Goal: Transaction & Acquisition: Purchase product/service

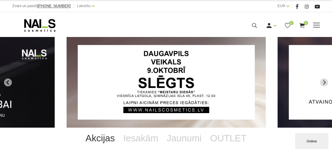
click at [149, 8] on div "Zvani un pasūti [PHONE_NUMBER] | Latviešu Latviešu Russian English" at bounding box center [89, 6] width 154 height 7
click at [259, 25] on div "Ienākt Reģistrēties 0 0" at bounding box center [220, 25] width 170 height 7
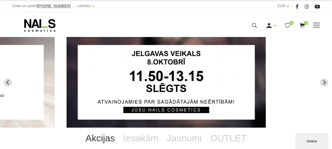
click at [257, 25] on icon at bounding box center [254, 25] width 7 height 7
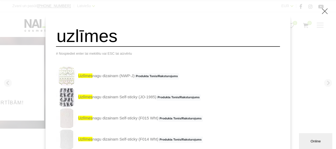
type input "uzlīmes"
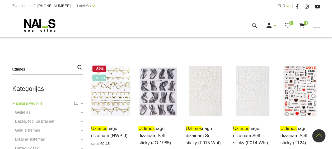
scroll to position [132, 0]
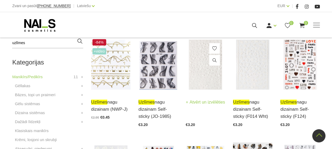
click at [205, 59] on img at bounding box center [205, 65] width 39 height 54
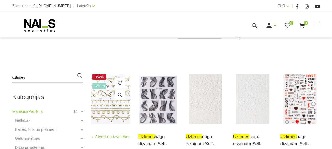
scroll to position [106, 0]
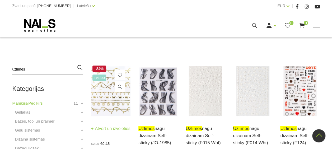
click at [108, 88] on img at bounding box center [110, 91] width 39 height 54
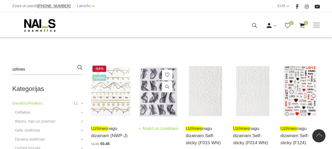
click at [154, 96] on img at bounding box center [157, 91] width 39 height 54
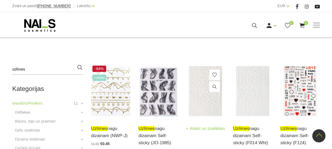
click at [201, 95] on img at bounding box center [205, 91] width 39 height 54
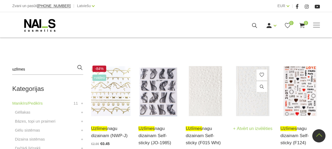
click at [247, 91] on img at bounding box center [252, 91] width 39 height 54
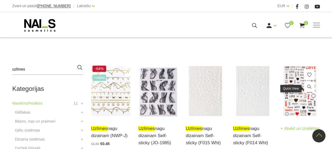
click at [305, 92] on span at bounding box center [309, 87] width 11 height 12
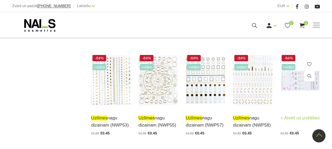
scroll to position [977, 0]
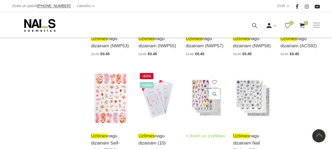
click at [199, 79] on img at bounding box center [205, 99] width 39 height 54
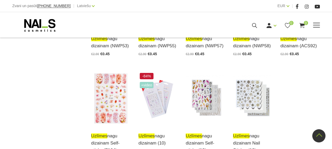
click at [313, 25] on span at bounding box center [316, 25] width 7 height 1
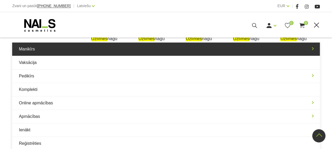
click at [32, 47] on link "Manikīrs" at bounding box center [165, 49] width 307 height 13
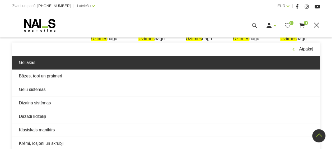
click at [33, 62] on link "Gēllakas" at bounding box center [165, 62] width 307 height 13
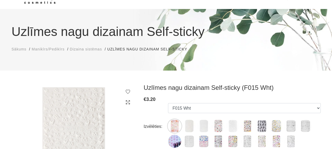
scroll to position [79, 0]
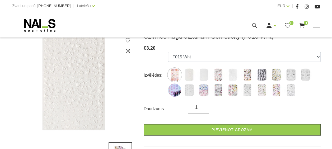
click at [79, 94] on img at bounding box center [74, 83] width 124 height 102
click at [177, 78] on img at bounding box center [174, 74] width 13 height 13
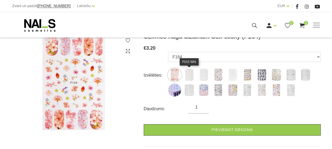
click at [189, 78] on img at bounding box center [189, 74] width 13 height 13
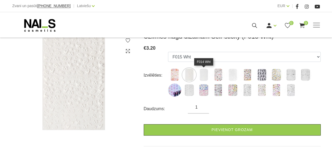
drag, startPoint x: 207, startPoint y: 75, endPoint x: 210, endPoint y: 75, distance: 2.7
click at [207, 75] on img at bounding box center [203, 74] width 13 height 13
click at [222, 76] on img at bounding box center [218, 74] width 13 height 13
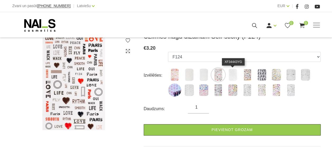
click at [232, 75] on img at bounding box center [232, 74] width 13 height 13
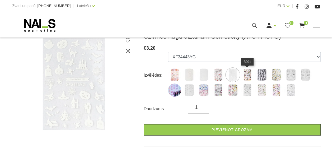
click at [248, 75] on img at bounding box center [247, 74] width 13 height 13
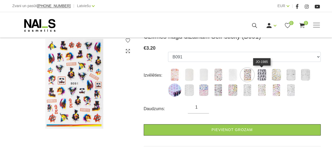
click at [264, 72] on img at bounding box center [261, 74] width 13 height 13
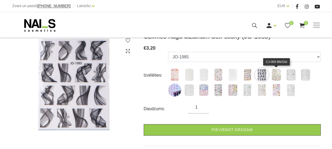
click at [278, 74] on img at bounding box center [276, 74] width 13 height 13
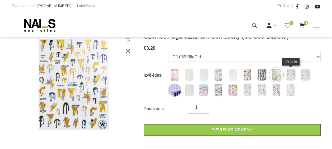
click at [291, 74] on img at bounding box center [290, 74] width 13 height 13
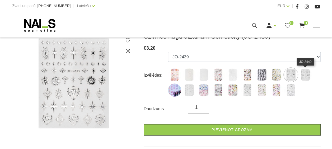
click at [304, 74] on img at bounding box center [305, 74] width 13 height 13
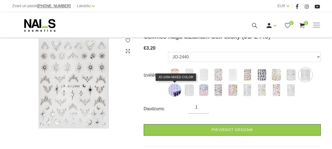
click at [175, 91] on img at bounding box center [174, 89] width 13 height 13
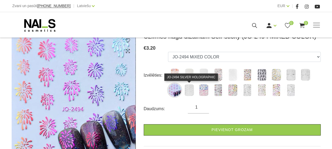
click at [191, 91] on img at bounding box center [189, 89] width 13 height 13
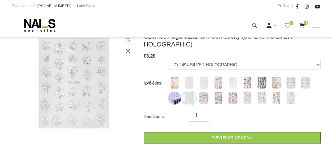
click at [199, 93] on label at bounding box center [203, 97] width 13 height 13
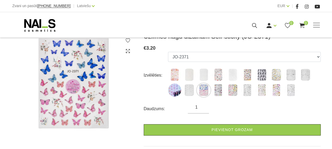
click at [218, 95] on img at bounding box center [218, 89] width 13 height 13
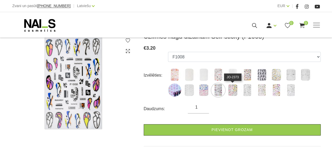
click at [233, 94] on img at bounding box center [232, 89] width 13 height 13
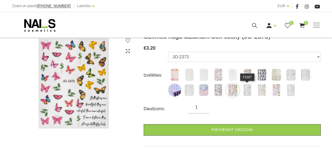
click at [244, 94] on img at bounding box center [247, 89] width 13 height 13
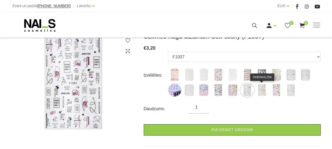
click at [264, 91] on img at bounding box center [261, 89] width 13 height 13
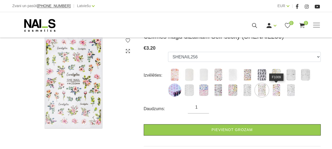
click at [277, 92] on img at bounding box center [276, 89] width 13 height 13
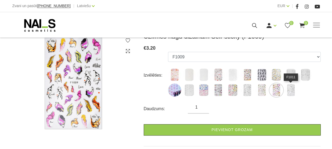
click at [293, 90] on img at bounding box center [290, 89] width 13 height 13
select select "6277"
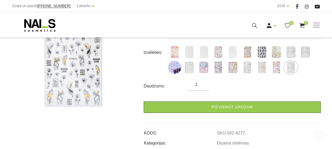
scroll to position [158, 0]
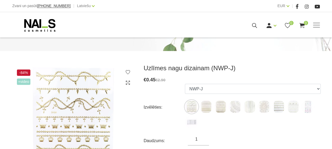
scroll to position [106, 0]
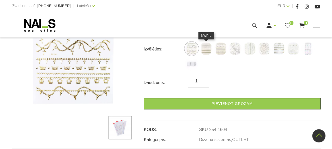
click at [207, 52] on img at bounding box center [205, 48] width 13 height 13
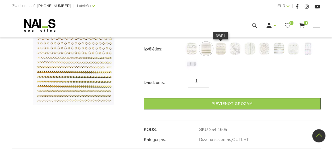
click at [225, 52] on img at bounding box center [220, 48] width 13 height 13
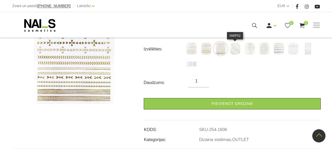
click at [234, 52] on img at bounding box center [234, 48] width 13 height 13
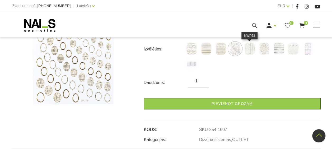
click at [250, 51] on img at bounding box center [249, 48] width 13 height 13
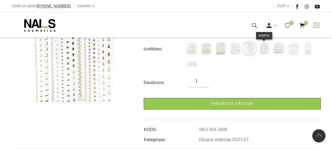
click at [264, 52] on img at bounding box center [264, 48] width 13 height 13
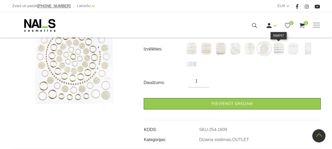
click at [276, 52] on img at bounding box center [278, 48] width 13 height 13
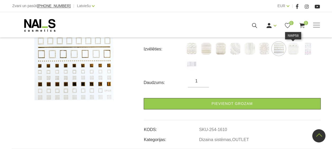
click at [292, 51] on img at bounding box center [293, 48] width 13 height 13
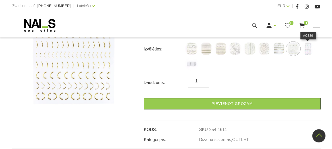
click at [307, 52] on img at bounding box center [307, 48] width 13 height 13
select select "1613"
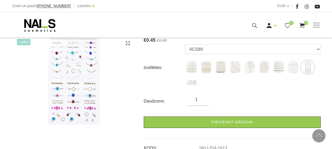
scroll to position [79, 0]
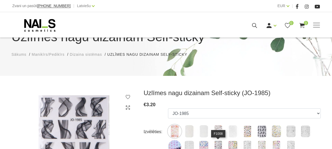
scroll to position [106, 0]
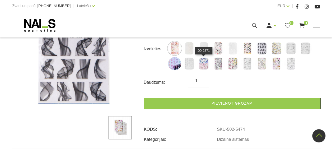
click at [206, 67] on img at bounding box center [203, 63] width 13 height 13
select select "6271"
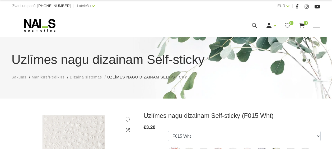
select select "5234"
select select "5245"
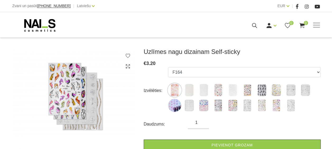
scroll to position [79, 0]
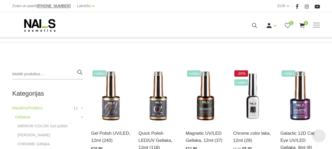
scroll to position [132, 0]
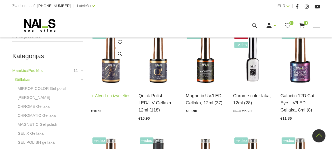
click at [115, 68] on img at bounding box center [110, 58] width 39 height 54
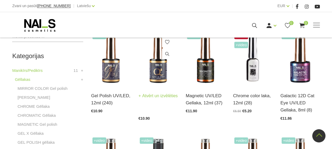
click at [159, 70] on img at bounding box center [157, 58] width 39 height 54
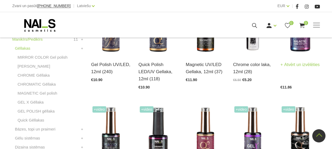
scroll to position [211, 0]
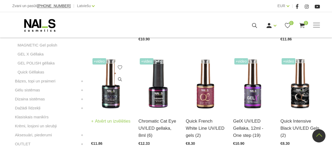
click at [118, 89] on img at bounding box center [110, 84] width 39 height 54
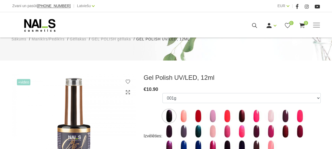
scroll to position [79, 0]
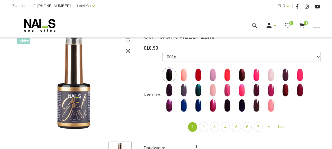
click at [186, 81] on label at bounding box center [183, 74] width 13 height 13
select select "3946"
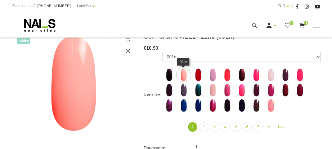
click at [185, 76] on img at bounding box center [183, 74] width 13 height 13
click at [204, 128] on link "2" at bounding box center [203, 127] width 9 height 10
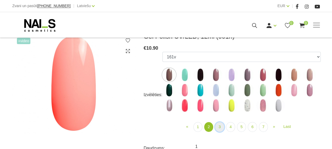
click at [219, 127] on link "3" at bounding box center [219, 127] width 9 height 10
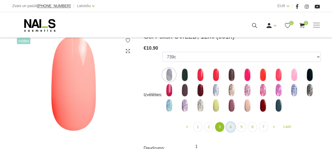
click at [229, 128] on link "4" at bounding box center [230, 127] width 9 height 10
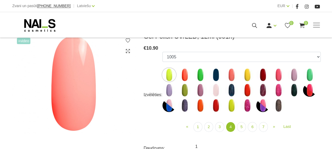
click at [203, 103] on img at bounding box center [200, 105] width 13 height 13
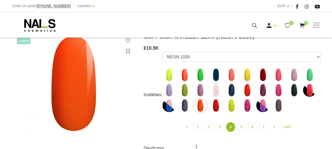
click at [185, 72] on img at bounding box center [184, 74] width 13 height 13
select select "4187"
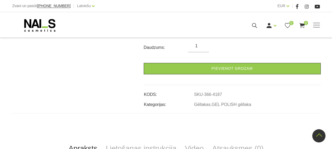
scroll to position [211, 0]
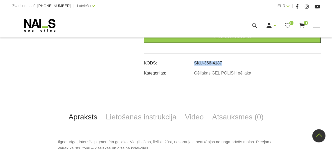
drag, startPoint x: 226, startPoint y: 61, endPoint x: 197, endPoint y: 63, distance: 28.6
click at [197, 63] on td "SKU-366-4187" at bounding box center [257, 61] width 127 height 10
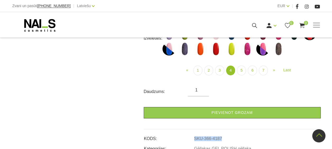
scroll to position [106, 0]
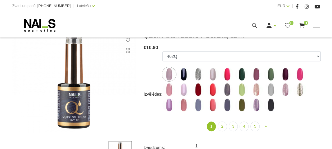
scroll to position [106, 0]
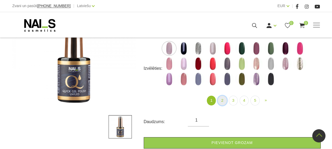
click at [220, 100] on link "2" at bounding box center [222, 101] width 9 height 10
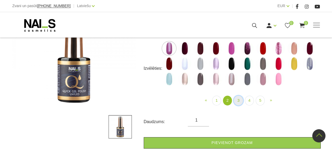
click at [236, 103] on link "3" at bounding box center [238, 101] width 9 height 10
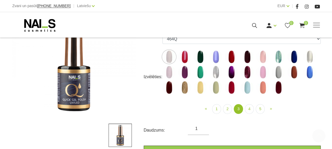
scroll to position [106, 0]
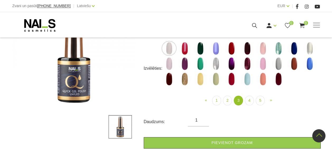
click at [265, 81] on img at bounding box center [262, 78] width 13 height 13
select select "5197"
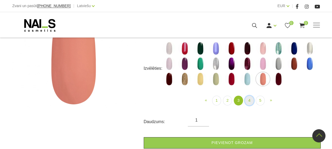
click at [245, 102] on link "4" at bounding box center [249, 101] width 9 height 10
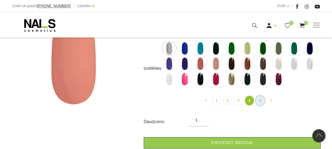
click at [260, 102] on link "5" at bounding box center [260, 101] width 9 height 10
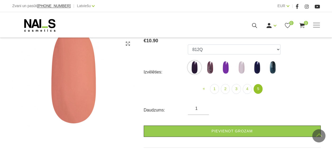
scroll to position [79, 0]
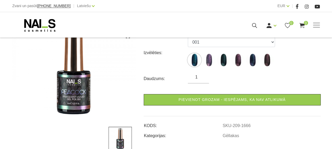
scroll to position [106, 0]
